Goal: Task Accomplishment & Management: Use online tool/utility

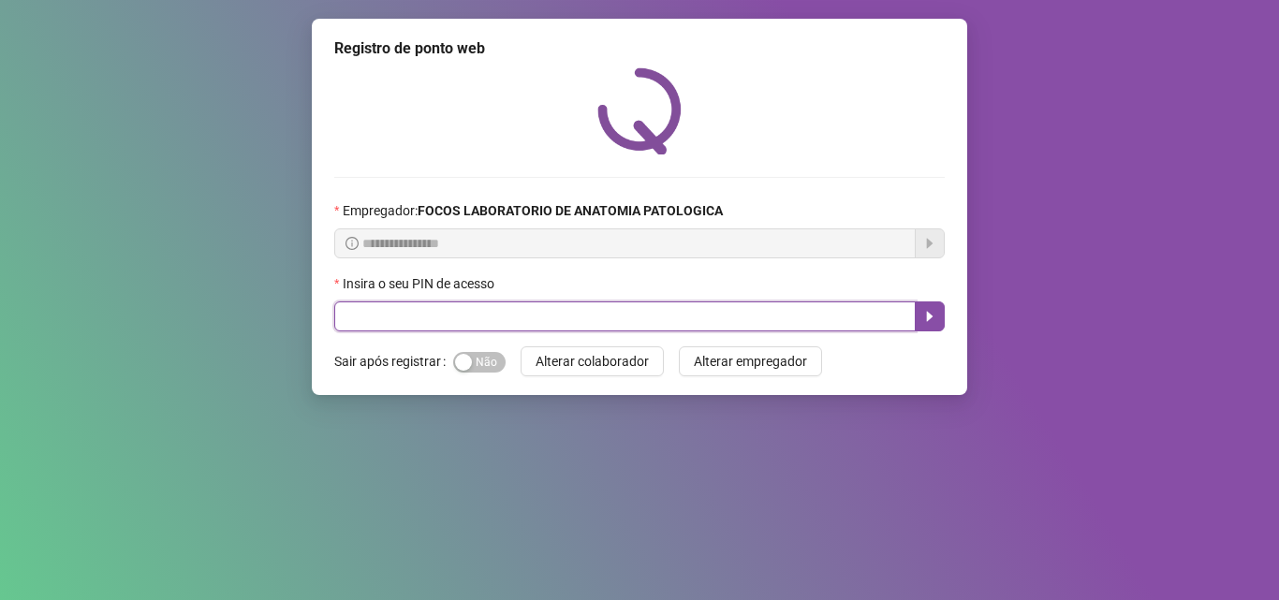
click at [522, 321] on input "text" at bounding box center [625, 317] width 582 height 30
type input "*****"
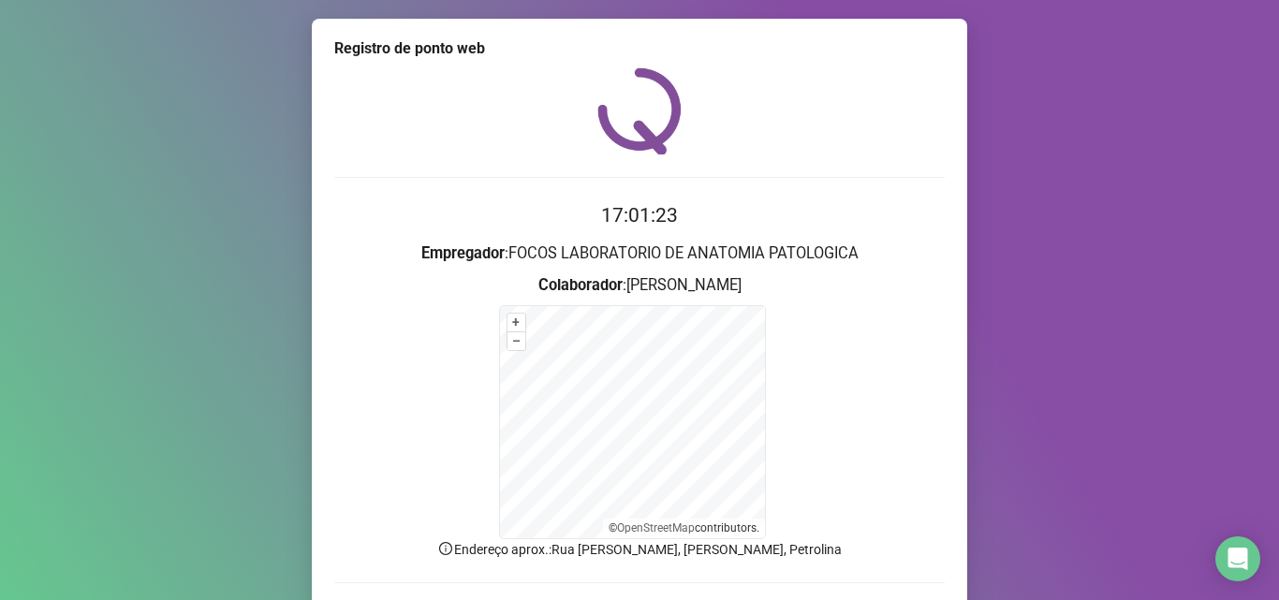
scroll to position [126, 0]
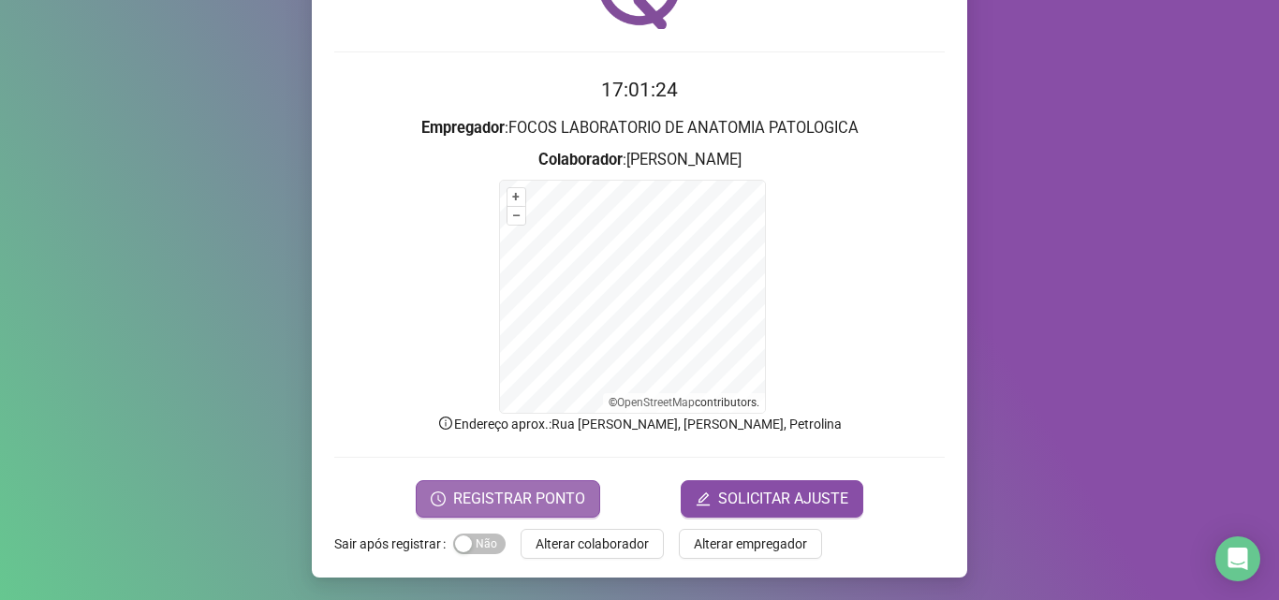
click at [536, 500] on span "REGISTRAR PONTO" at bounding box center [519, 499] width 132 height 22
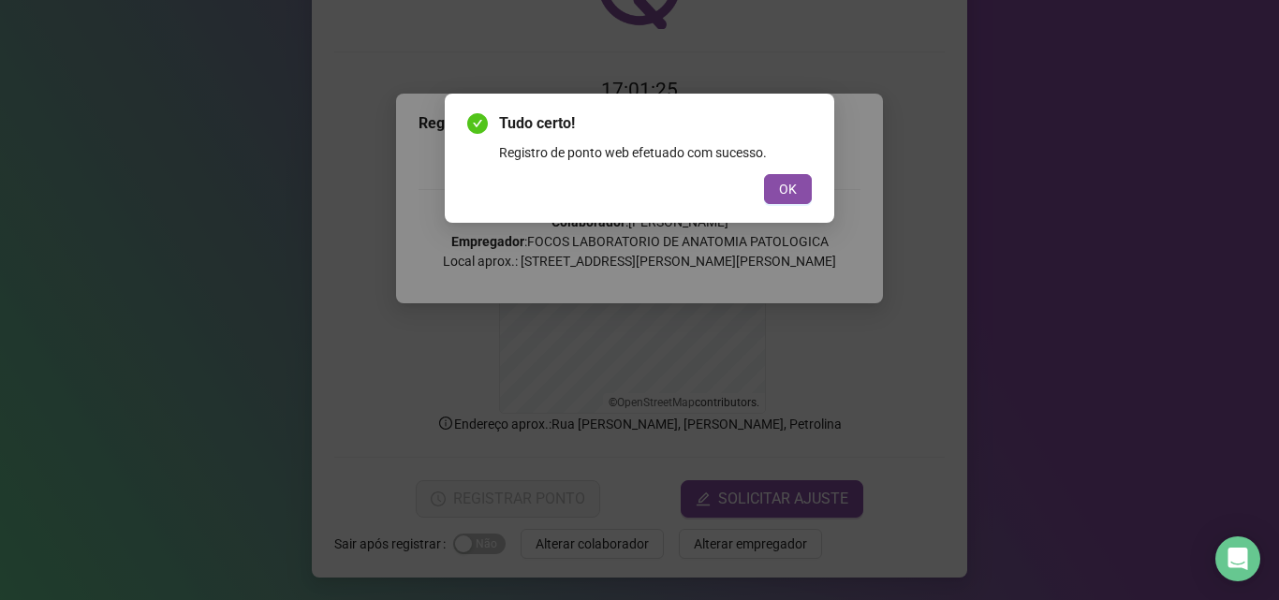
click at [788, 172] on div "Tudo certo! Registro de ponto web efetuado com sucesso. OK" at bounding box center [639, 158] width 345 height 92
click at [795, 188] on span "OK" at bounding box center [788, 189] width 18 height 21
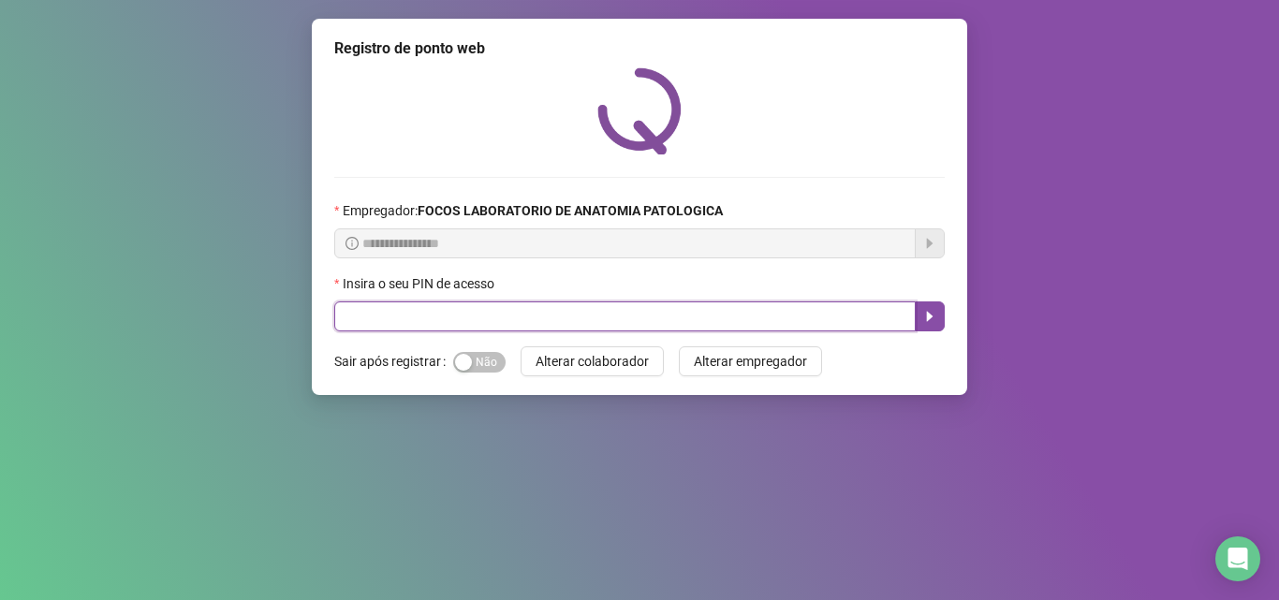
click at [684, 299] on div "Insira o seu PIN de acesso" at bounding box center [639, 302] width 611 height 58
type input "*****"
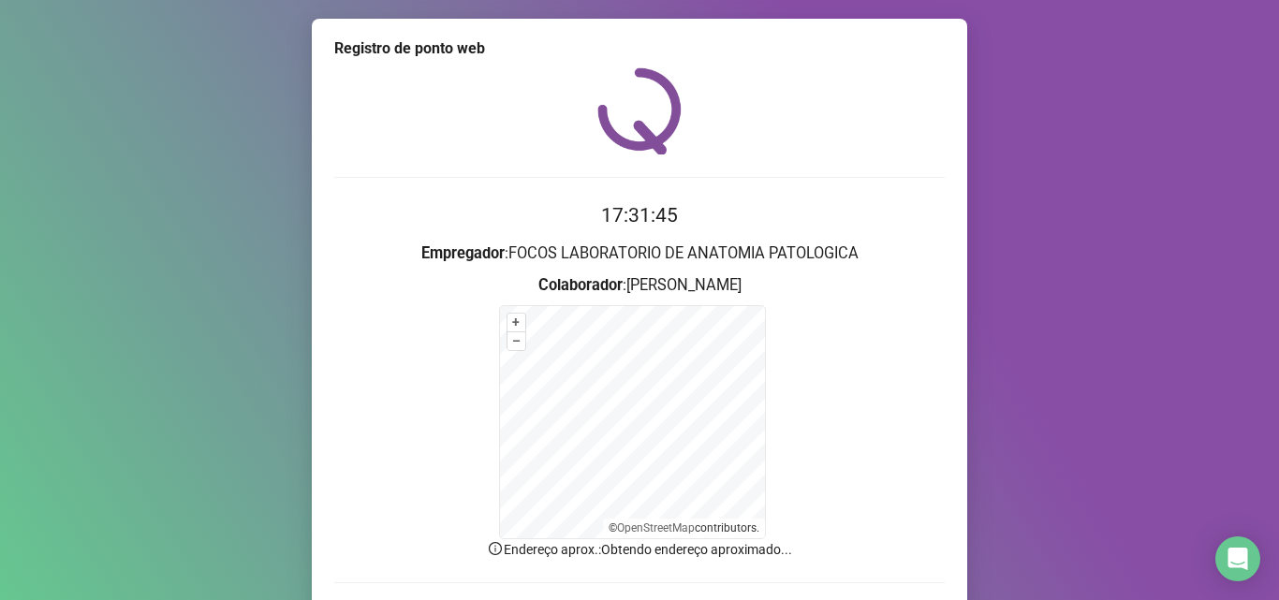
scroll to position [126, 0]
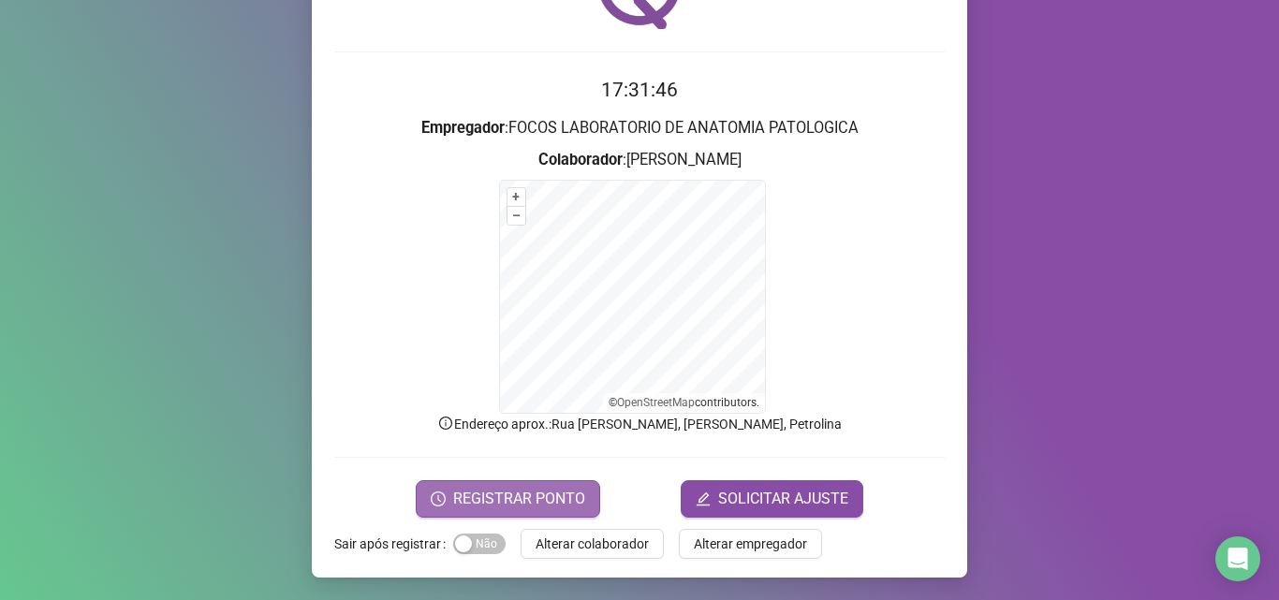
click at [557, 495] on span "REGISTRAR PONTO" at bounding box center [519, 499] width 132 height 22
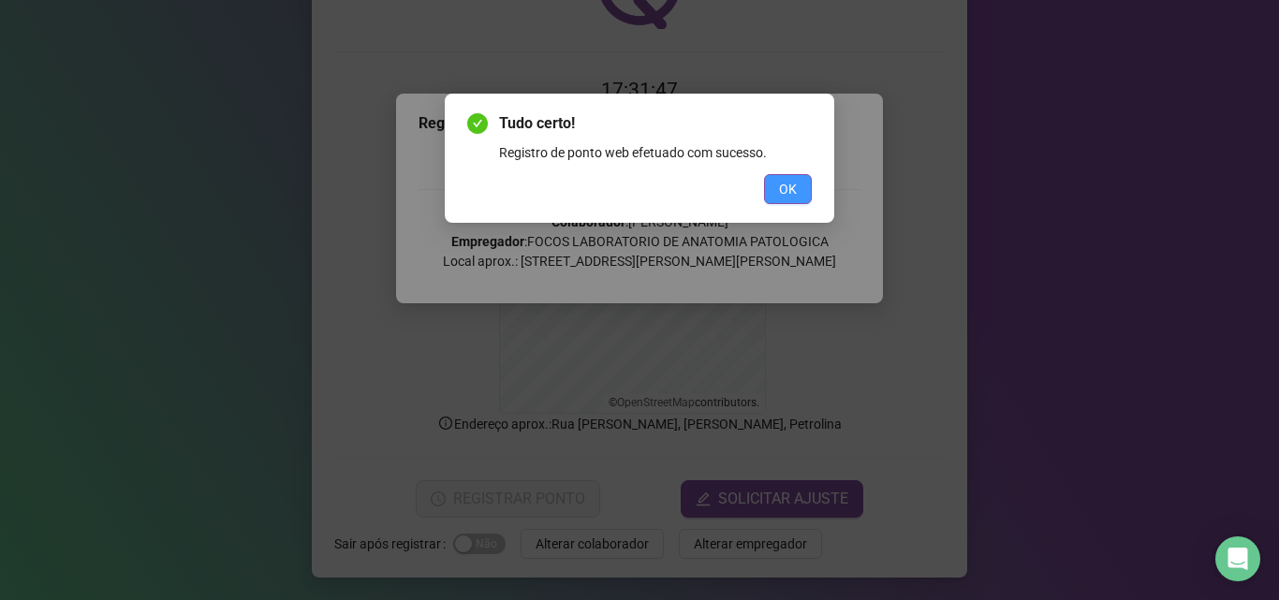
click at [801, 176] on button "OK" at bounding box center [788, 189] width 48 height 30
